Goal: Browse casually

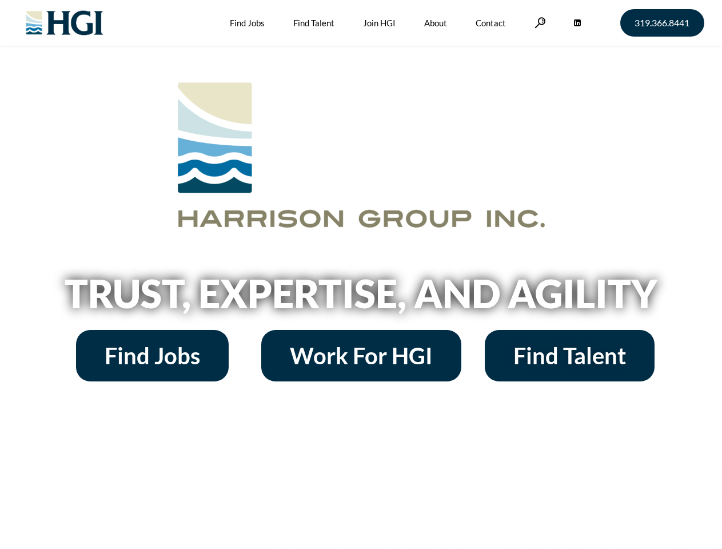
click at [361, 275] on h2 "Trust, Expertise, and Agility" at bounding box center [361, 293] width 652 height 39
click at [539, 22] on link at bounding box center [540, 22] width 11 height 11
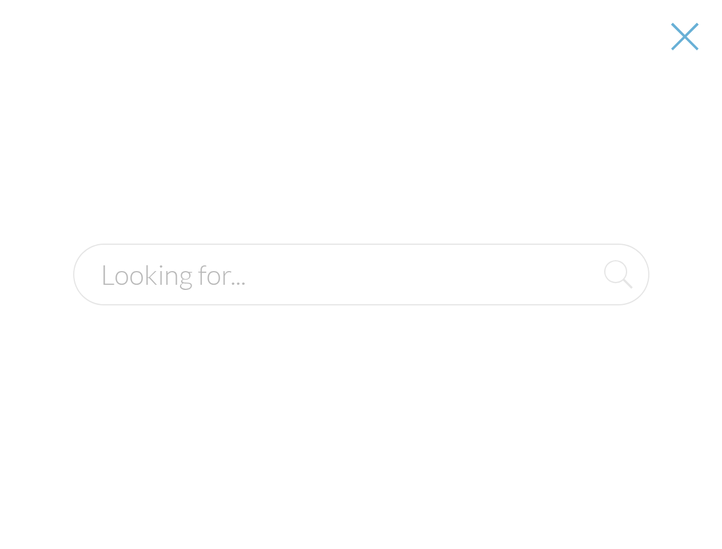
click at [361, 297] on div at bounding box center [361, 274] width 721 height 549
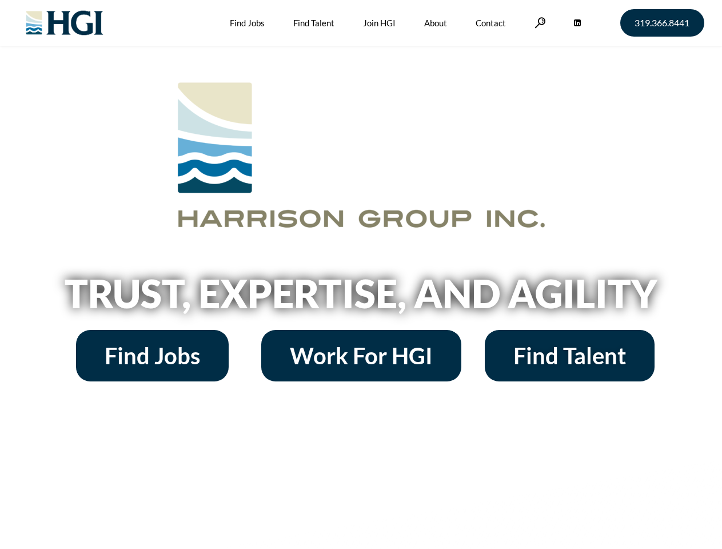
click at [361, 275] on h2 "Trust, Expertise, and Agility" at bounding box center [361, 293] width 652 height 39
click at [539, 22] on link at bounding box center [540, 22] width 11 height 11
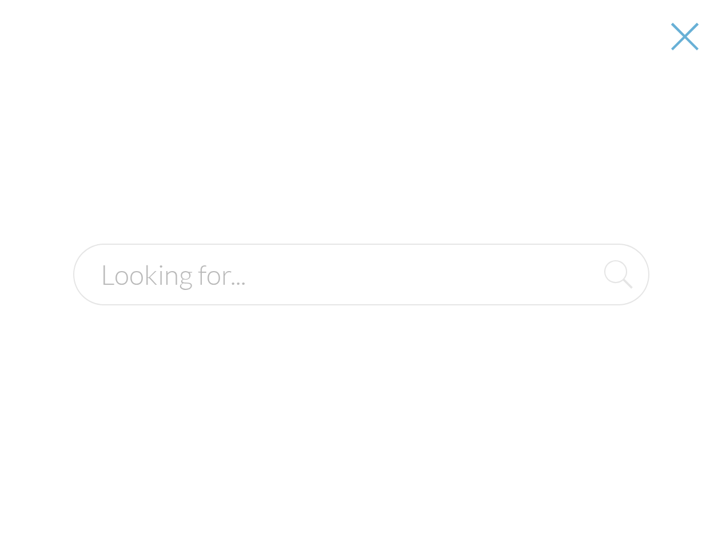
click at [361, 297] on h2 "Trust, Expertise, and Agility" at bounding box center [361, 293] width 652 height 39
